Goal: Information Seeking & Learning: Find specific fact

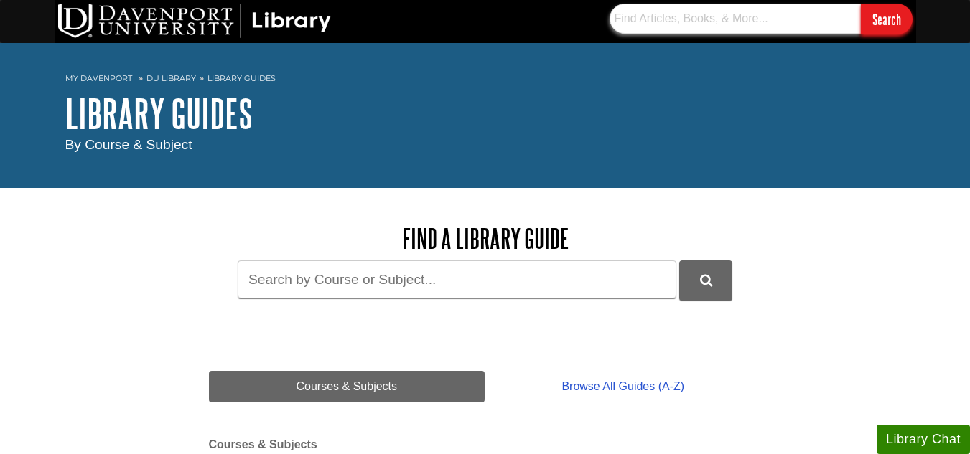
click at [682, 23] on input "text" at bounding box center [734, 19] width 251 height 30
paste input "The Fundamentals of Writing a Financial Plan"
type input "The Fundamentals of Writing a Financial Plan"
click at [861, 4] on input "Search" at bounding box center [887, 19] width 52 height 31
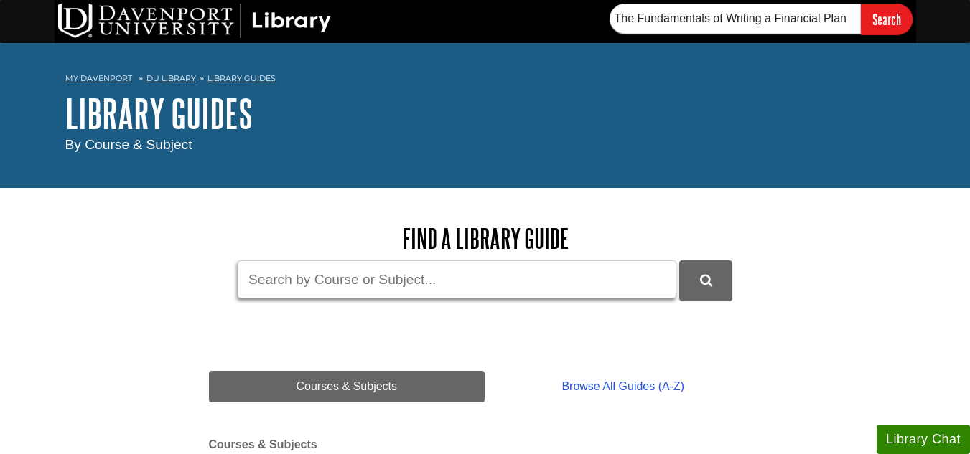
click at [351, 284] on input "Guide Search Terms" at bounding box center [457, 280] width 439 height 38
type input "finc 495"
click at [679, 261] on button "DU Library Guides Search" at bounding box center [705, 280] width 53 height 39
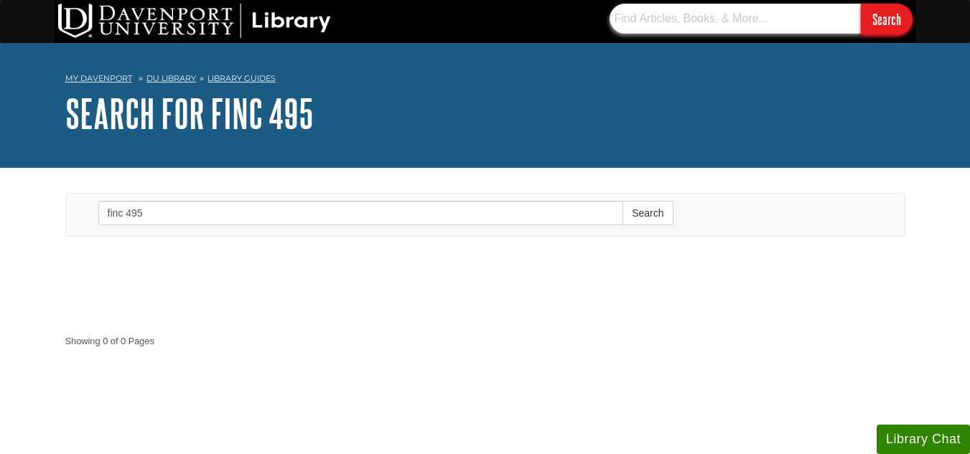
click at [664, 19] on input "text" at bounding box center [734, 19] width 251 height 30
paste input "9781954096585"
type input "9781954096585"
click at [861, 4] on input "Search" at bounding box center [887, 19] width 52 height 31
